Goal: Task Accomplishment & Management: Use online tool/utility

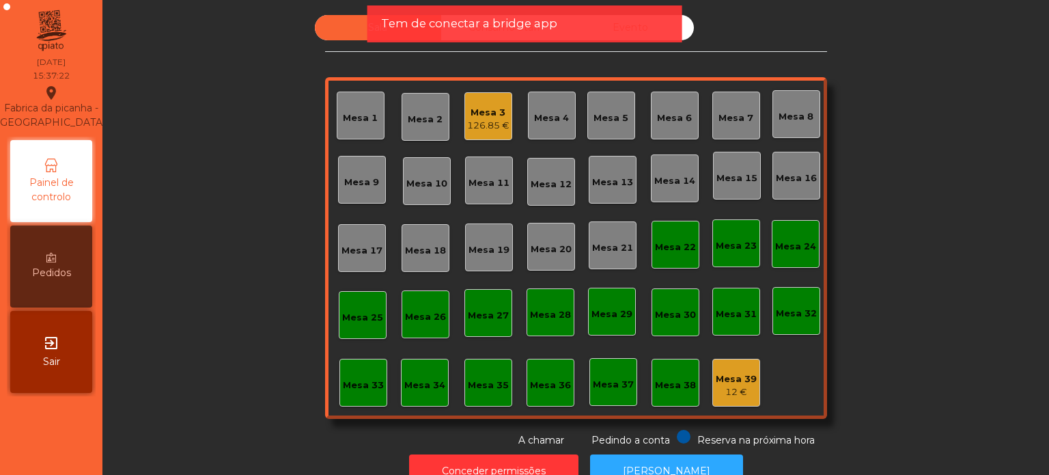
click at [726, 379] on div "Mesa 39" at bounding box center [736, 379] width 41 height 14
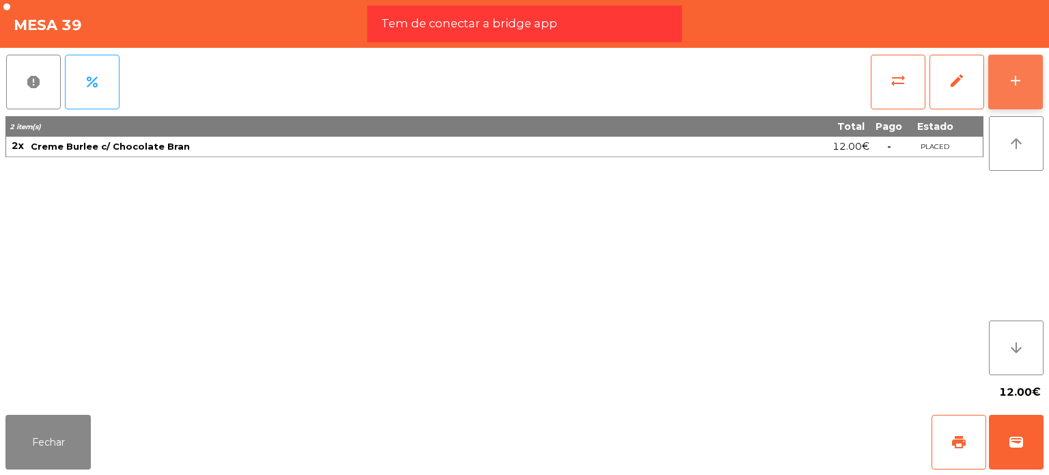
click at [1019, 83] on div "add" at bounding box center [1015, 80] width 16 height 16
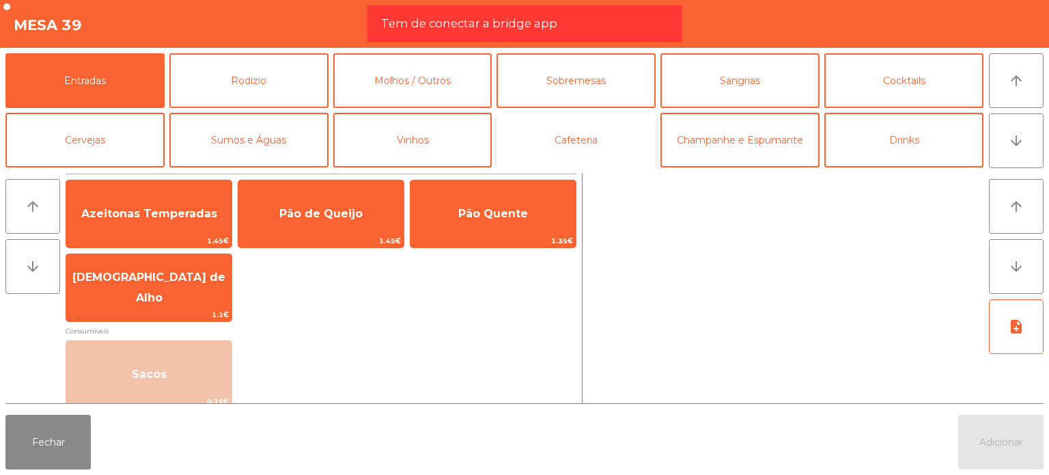
click at [572, 150] on button "Cafeteria" at bounding box center [575, 140] width 159 height 55
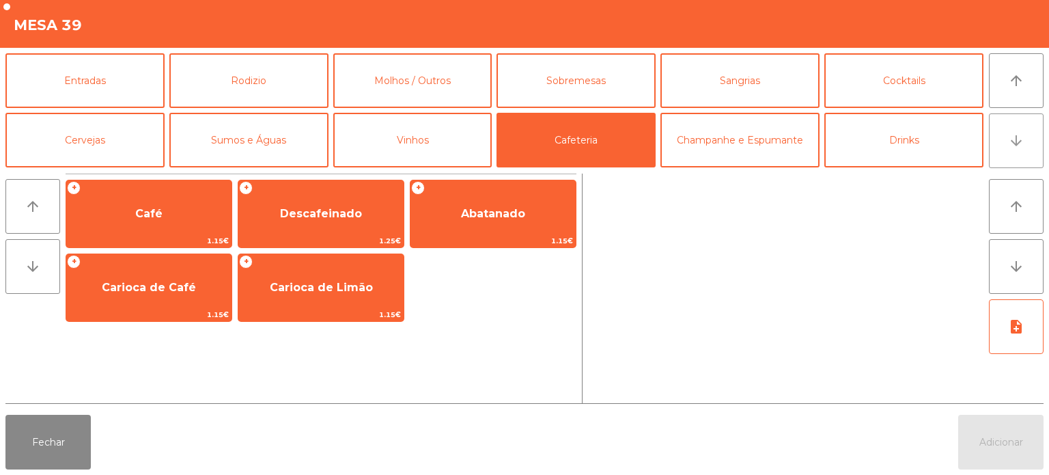
click at [1031, 134] on button "arrow_downward" at bounding box center [1016, 140] width 55 height 55
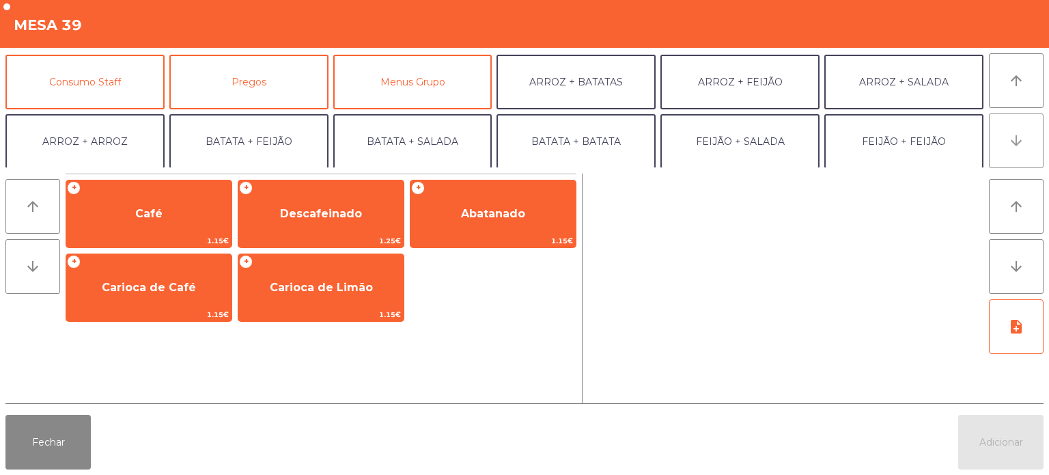
scroll to position [119, 0]
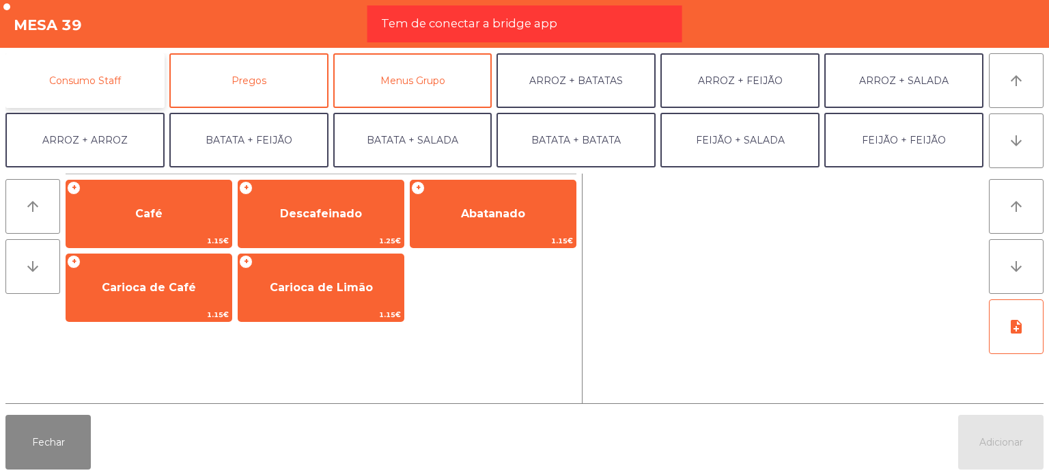
click at [104, 96] on button "Consumo Staff" at bounding box center [84, 80] width 159 height 55
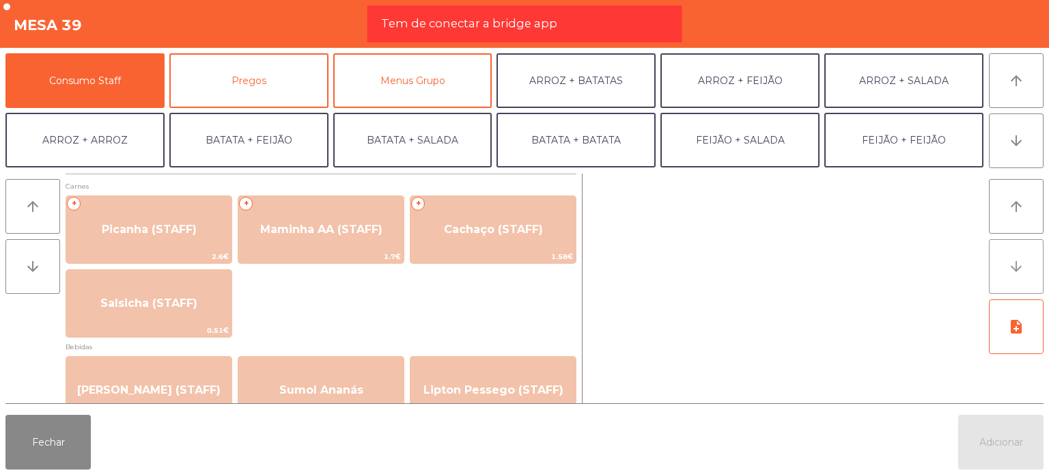
click at [1029, 267] on button "arrow_downward" at bounding box center [1016, 266] width 55 height 55
click at [1024, 130] on button "arrow_downward" at bounding box center [1016, 140] width 55 height 55
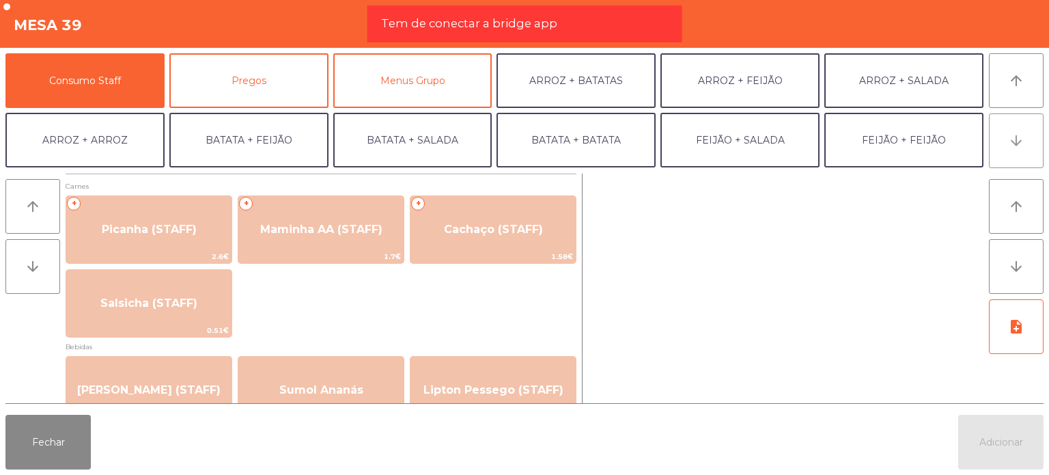
scroll to position [178, 0]
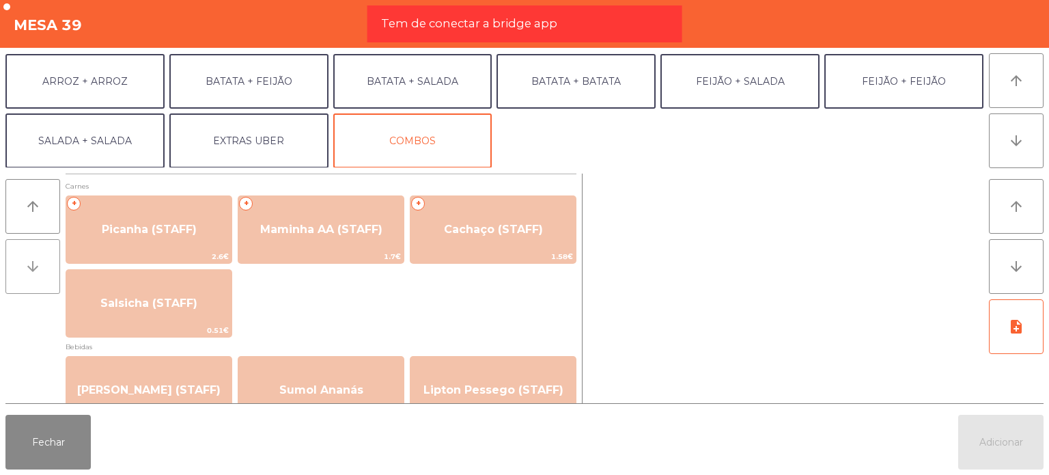
click at [33, 274] on icon "arrow_downward" at bounding box center [33, 266] width 16 height 16
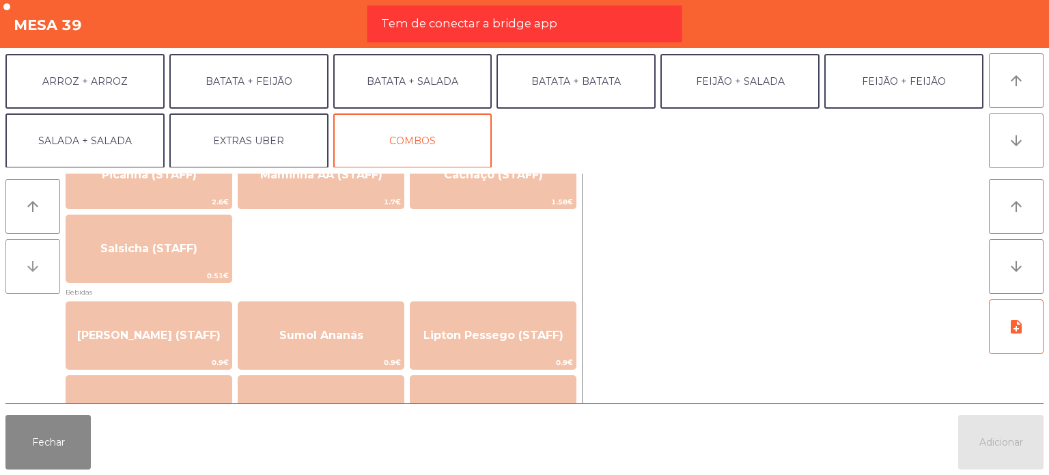
click at [33, 274] on icon "arrow_downward" at bounding box center [33, 266] width 16 height 16
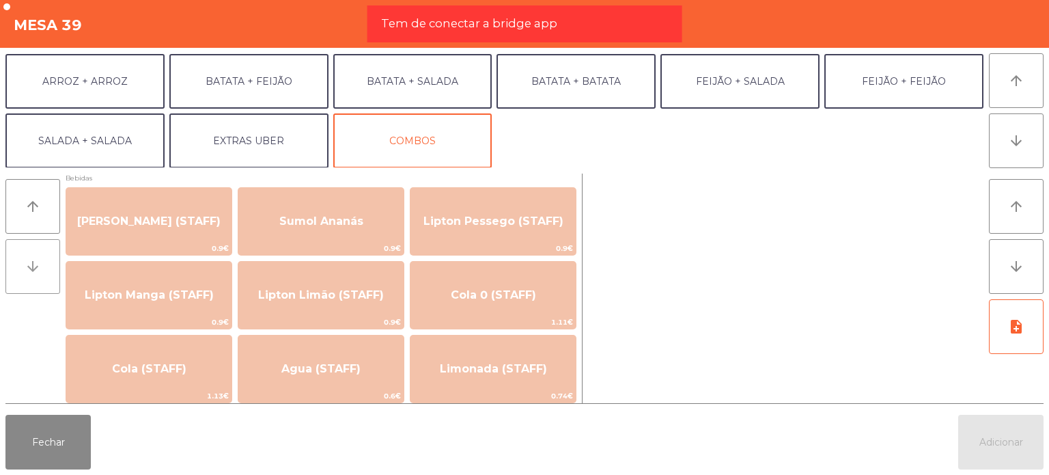
click at [33, 274] on icon "arrow_downward" at bounding box center [33, 266] width 16 height 16
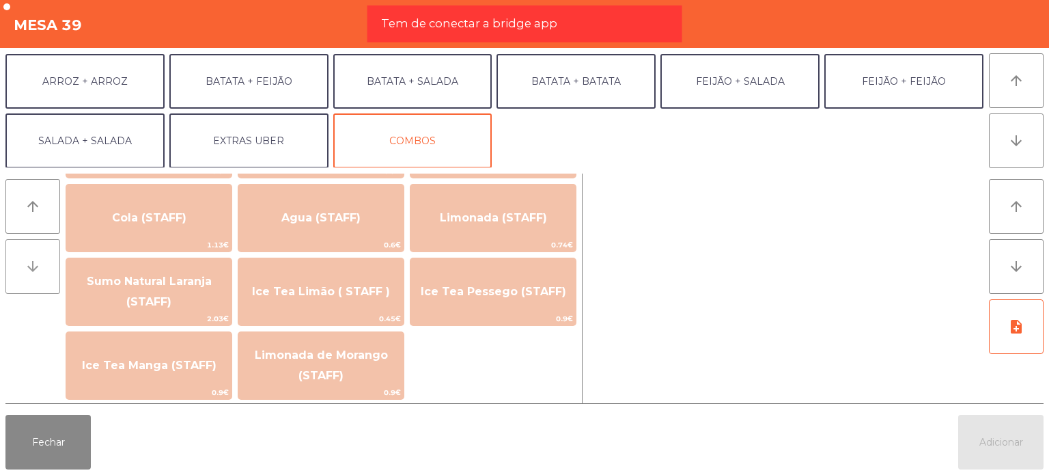
click at [33, 274] on icon "arrow_downward" at bounding box center [33, 266] width 16 height 16
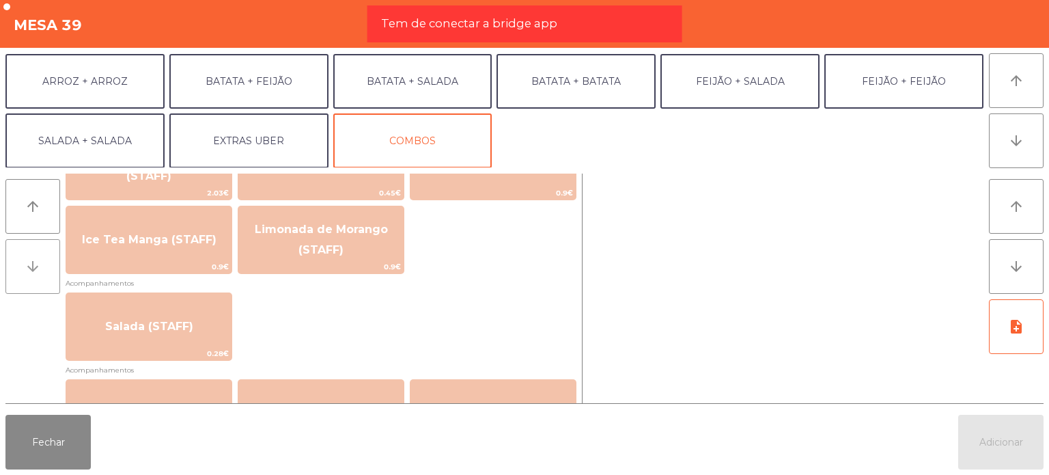
click at [33, 274] on icon "arrow_downward" at bounding box center [33, 266] width 16 height 16
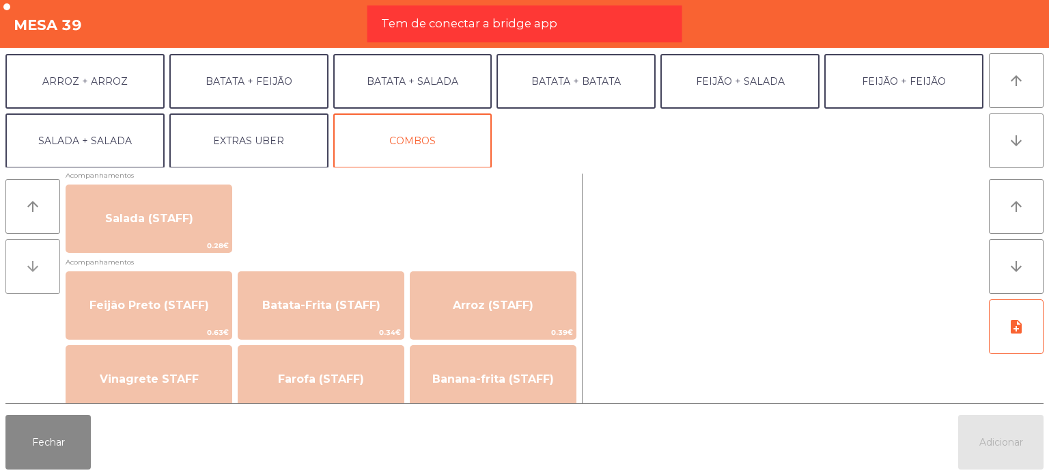
click at [33, 274] on icon "arrow_downward" at bounding box center [33, 266] width 16 height 16
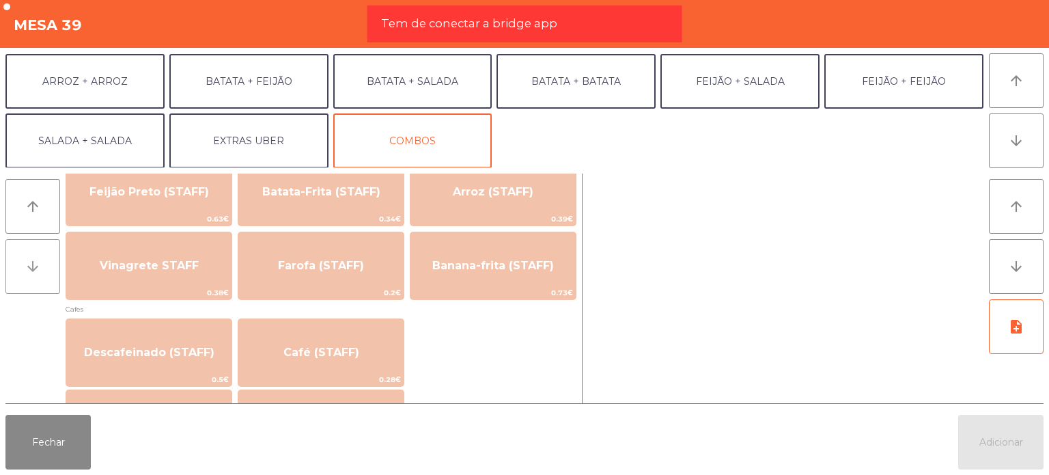
scroll to position [668, 0]
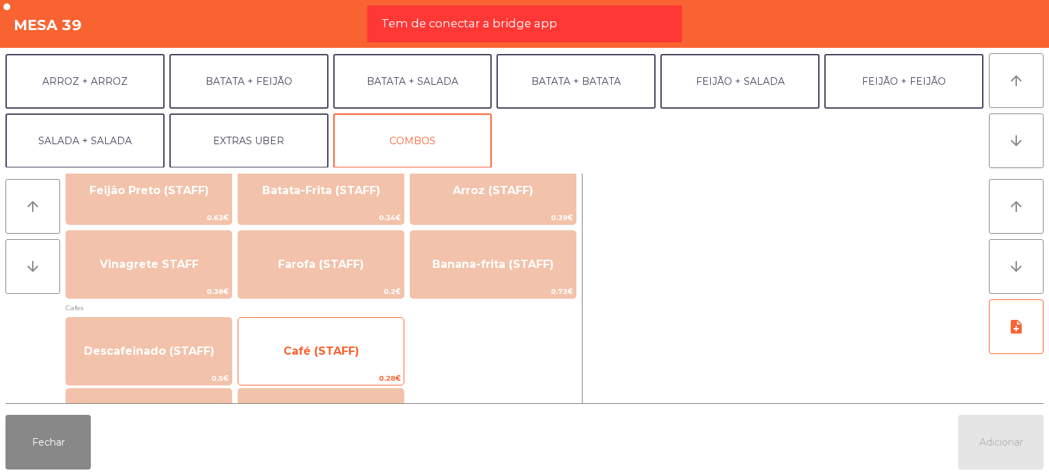
click at [322, 360] on span "Café (STAFF)" at bounding box center [320, 351] width 165 height 37
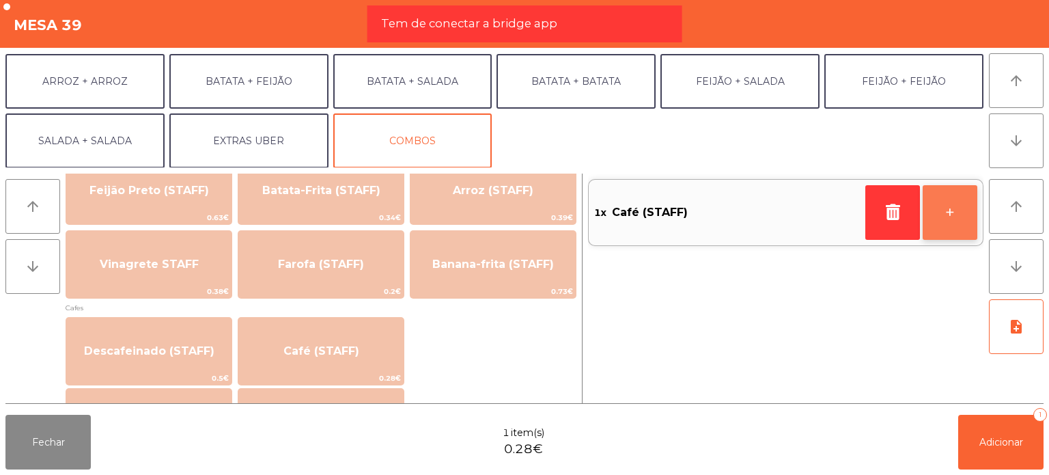
click at [955, 204] on button "+" at bounding box center [949, 212] width 55 height 55
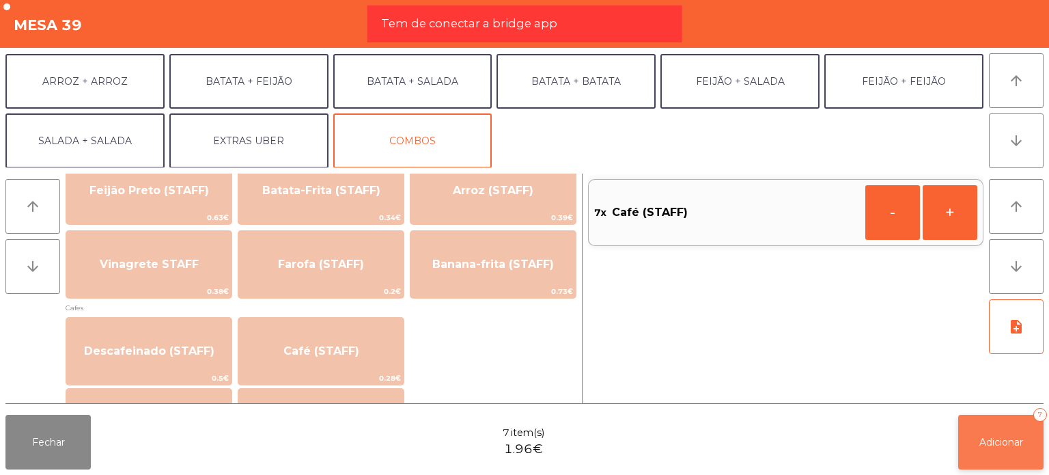
click at [1002, 444] on span "Adicionar" at bounding box center [1001, 442] width 44 height 12
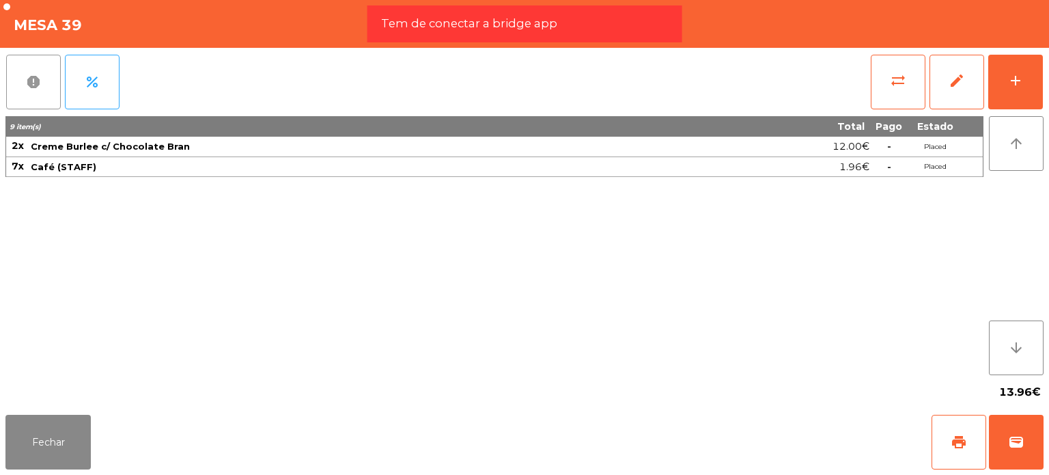
click at [14, 74] on button "report" at bounding box center [33, 82] width 55 height 55
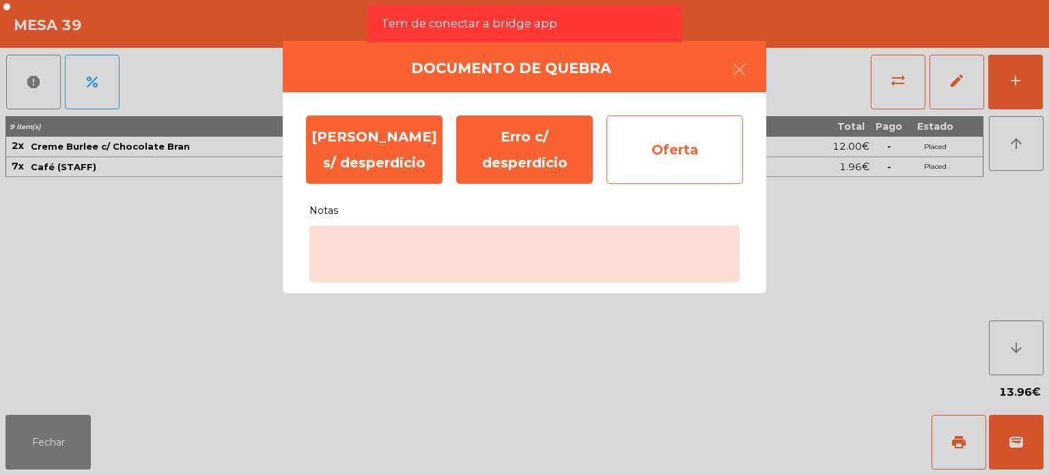
click at [698, 165] on div "Oferta" at bounding box center [674, 149] width 137 height 68
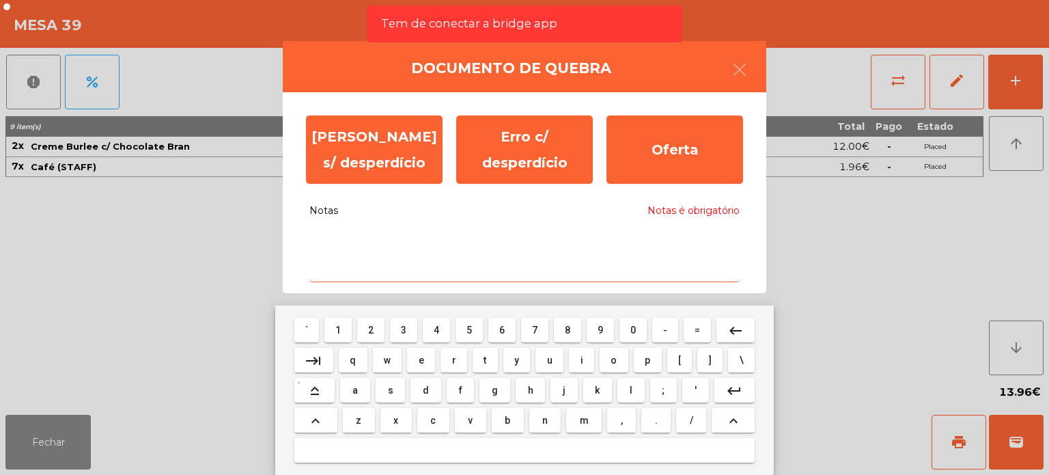
click at [469, 269] on textarea "Notas Notas é obrigatório" at bounding box center [524, 253] width 430 height 57
type textarea "**********"
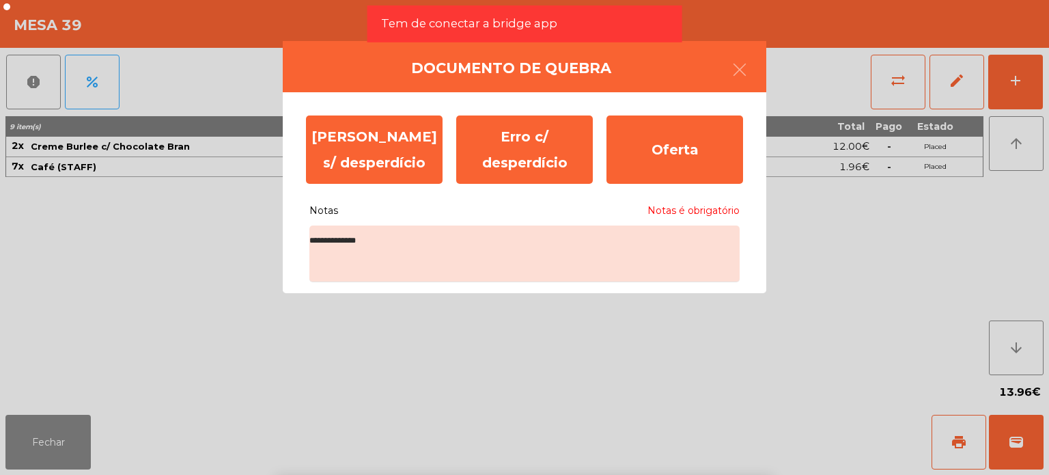
click at [722, 184] on div "[PERSON_NAME] s/ desperdício Erro c/ desperdício Oferta" at bounding box center [524, 150] width 451 height 82
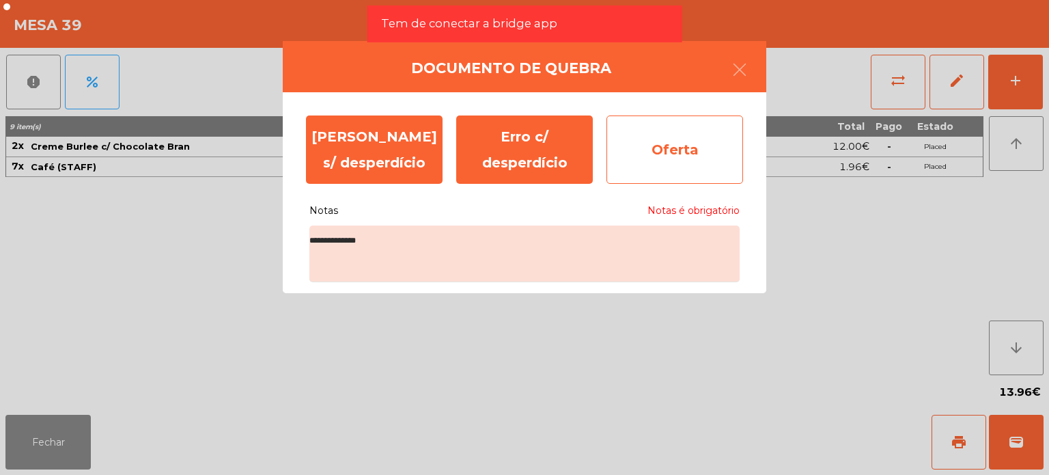
click at [711, 170] on div "Oferta" at bounding box center [674, 149] width 137 height 68
